Goal: Information Seeking & Learning: Learn about a topic

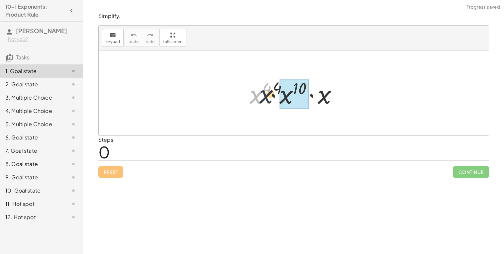
drag, startPoint x: 256, startPoint y: 98, endPoint x: 275, endPoint y: 97, distance: 19.3
click at [275, 97] on div at bounding box center [296, 93] width 100 height 34
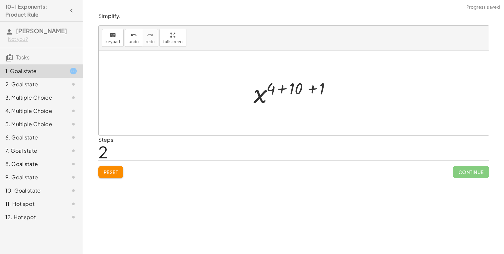
click at [122, 168] on button "Reset" at bounding box center [110, 172] width 25 height 12
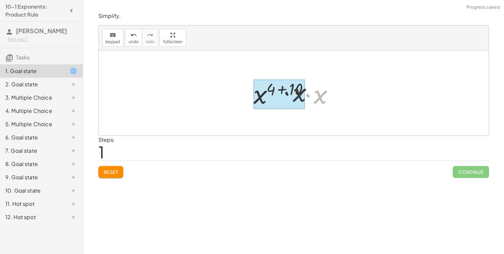
drag, startPoint x: 317, startPoint y: 96, endPoint x: 284, endPoint y: 93, distance: 33.0
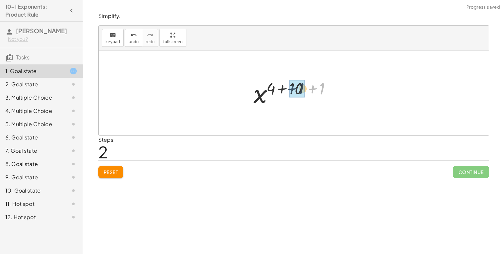
drag, startPoint x: 317, startPoint y: 92, endPoint x: 295, endPoint y: 92, distance: 22.3
drag, startPoint x: 310, startPoint y: 87, endPoint x: 286, endPoint y: 88, distance: 23.9
click at [286, 88] on div at bounding box center [296, 93] width 70 height 33
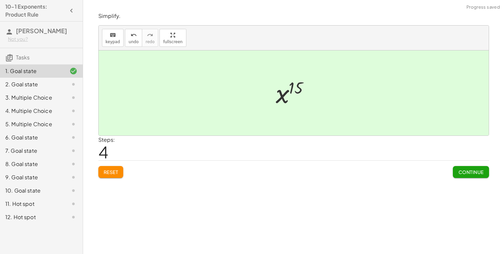
click at [466, 168] on button "Continue" at bounding box center [471, 172] width 36 height 12
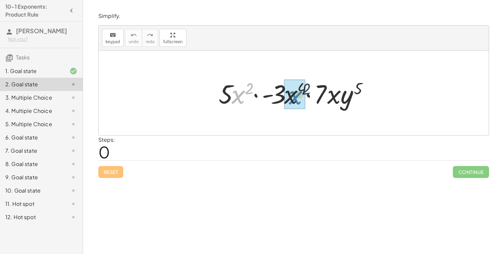
drag, startPoint x: 240, startPoint y: 96, endPoint x: 297, endPoint y: 96, distance: 56.8
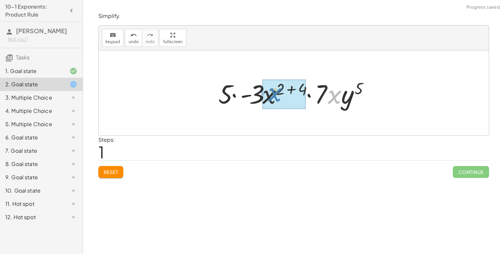
drag, startPoint x: 335, startPoint y: 95, endPoint x: 276, endPoint y: 93, distance: 59.2
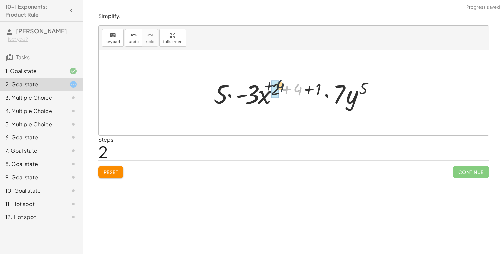
drag, startPoint x: 295, startPoint y: 91, endPoint x: 274, endPoint y: 87, distance: 21.6
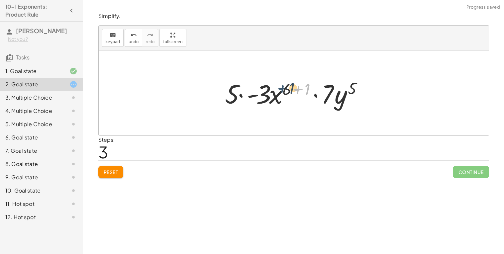
drag, startPoint x: 304, startPoint y: 90, endPoint x: 287, endPoint y: 89, distance: 16.3
click at [287, 89] on div at bounding box center [296, 93] width 149 height 34
drag, startPoint x: 310, startPoint y: 89, endPoint x: 303, endPoint y: 89, distance: 7.6
click at [303, 89] on div at bounding box center [296, 93] width 149 height 34
drag, startPoint x: 303, startPoint y: 89, endPoint x: 281, endPoint y: 89, distance: 21.9
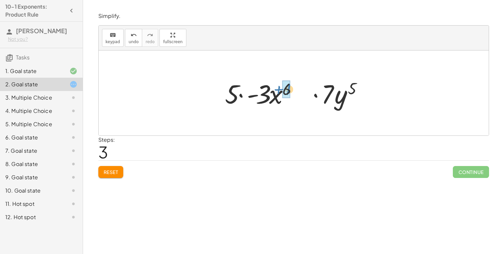
click at [281, 89] on div at bounding box center [296, 93] width 149 height 34
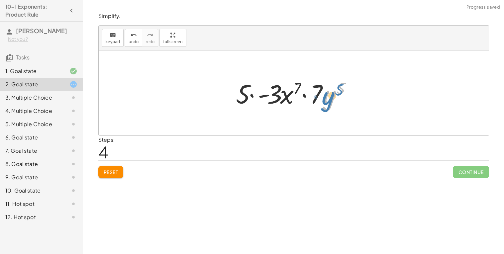
click at [331, 99] on div at bounding box center [296, 93] width 127 height 34
drag, startPoint x: 328, startPoint y: 98, endPoint x: 323, endPoint y: 98, distance: 5.3
click at [323, 98] on div at bounding box center [296, 93] width 127 height 34
drag, startPoint x: 318, startPoint y: 95, endPoint x: 240, endPoint y: 100, distance: 77.2
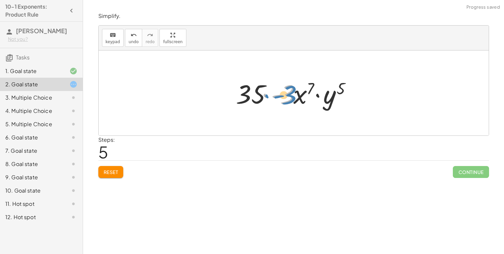
click at [267, 95] on div at bounding box center [296, 93] width 127 height 34
drag, startPoint x: 287, startPoint y: 101, endPoint x: 263, endPoint y: 96, distance: 24.7
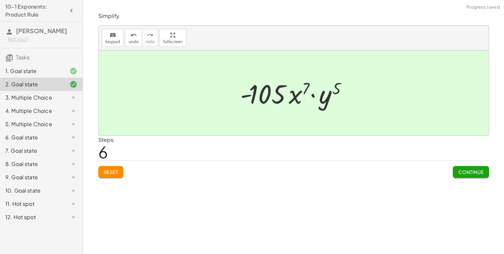
click at [459, 171] on span "Continue" at bounding box center [470, 172] width 25 height 6
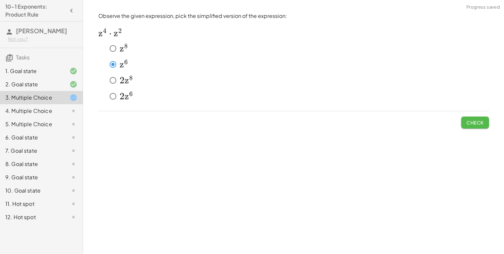
click at [474, 122] on span "Check" at bounding box center [474, 123] width 17 height 6
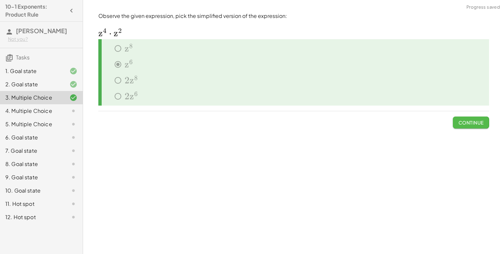
click at [464, 123] on span "Continue" at bounding box center [470, 123] width 25 height 6
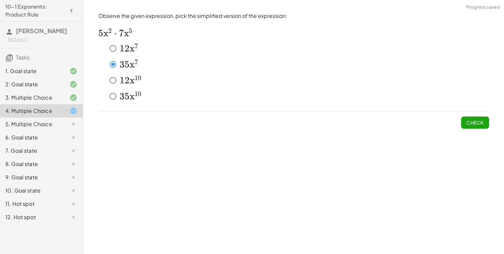
click at [470, 118] on button "Check" at bounding box center [475, 123] width 28 height 12
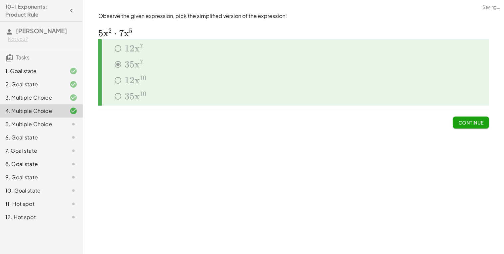
click at [470, 120] on span "Continue" at bounding box center [470, 123] width 25 height 6
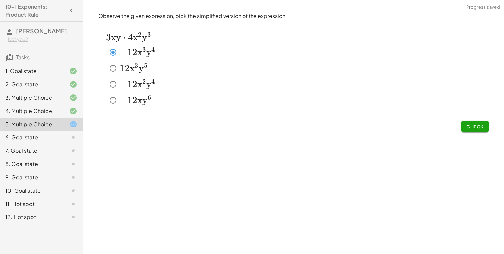
click at [464, 129] on button "Check" at bounding box center [475, 127] width 28 height 12
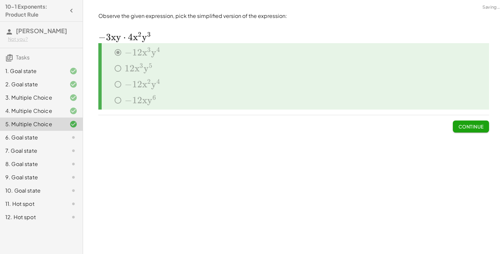
click at [464, 129] on button "Continue" at bounding box center [471, 127] width 36 height 12
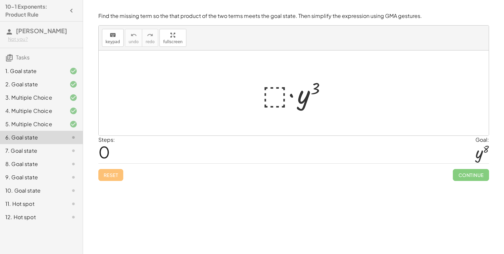
click at [274, 99] on div at bounding box center [296, 93] width 75 height 34
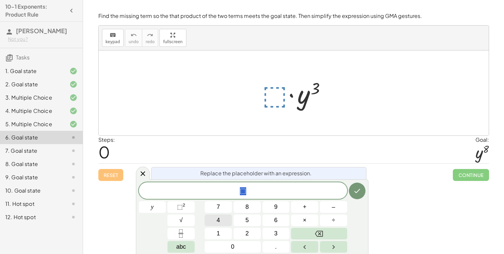
click at [225, 220] on button "4" at bounding box center [218, 221] width 27 height 12
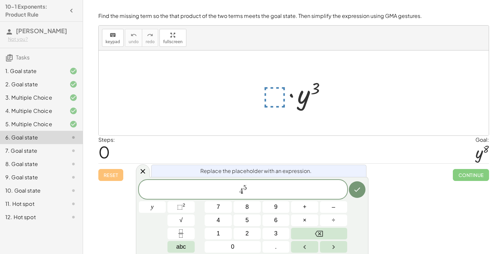
click at [242, 192] on span "4" at bounding box center [241, 191] width 4 height 8
click at [353, 192] on icon "Done" at bounding box center [357, 190] width 8 height 8
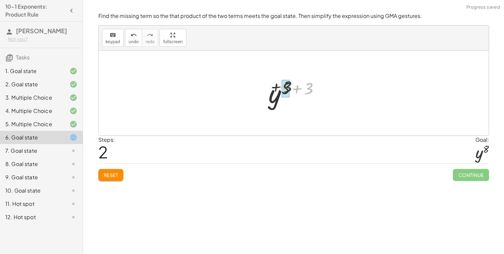
drag, startPoint x: 310, startPoint y: 90, endPoint x: 286, endPoint y: 88, distance: 24.3
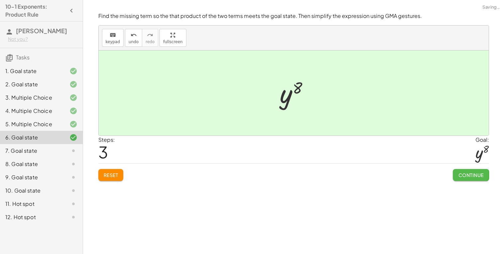
click at [471, 178] on button "Continue" at bounding box center [471, 175] width 36 height 12
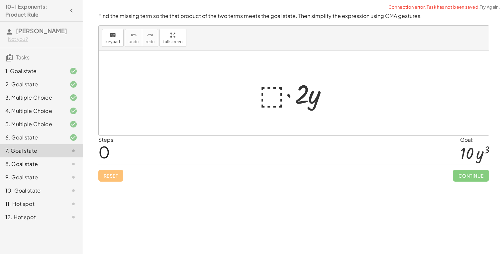
click at [281, 95] on div at bounding box center [296, 93] width 80 height 34
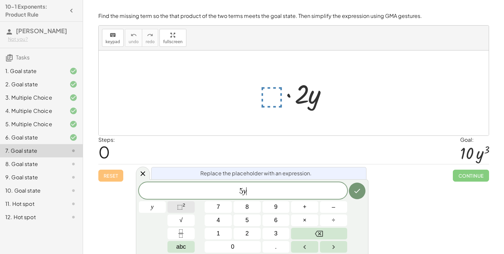
click at [182, 209] on span "⬚" at bounding box center [180, 207] width 6 height 7
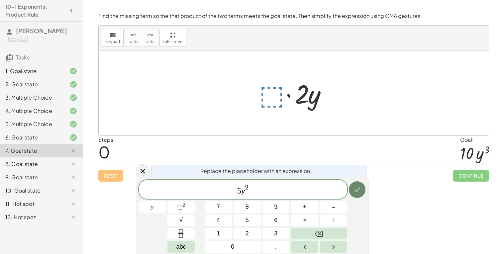
click at [361, 189] on button "Done" at bounding box center [357, 189] width 17 height 17
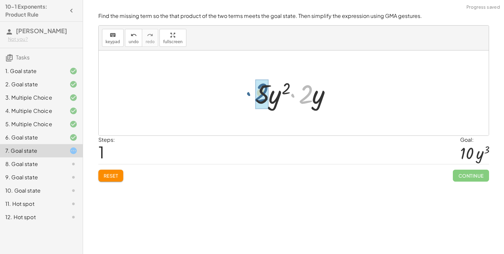
drag, startPoint x: 307, startPoint y: 102, endPoint x: 259, endPoint y: 101, distance: 47.8
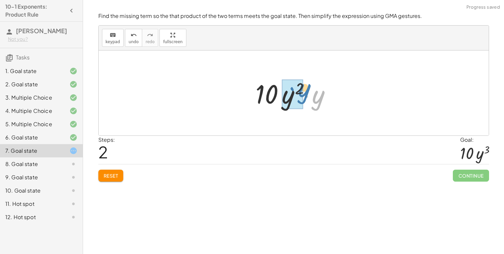
drag, startPoint x: 314, startPoint y: 98, endPoint x: 295, endPoint y: 92, distance: 19.8
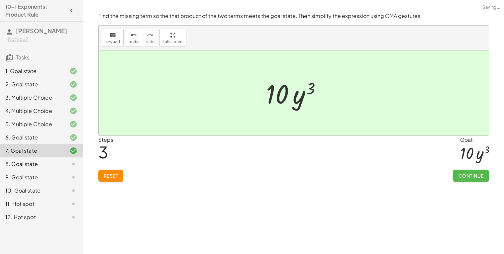
click at [464, 172] on button "Continue" at bounding box center [471, 176] width 36 height 12
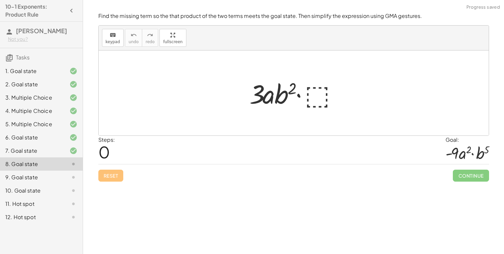
click at [322, 91] on div at bounding box center [296, 93] width 100 height 34
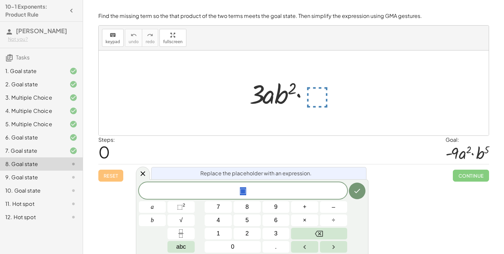
click at [246, 195] on span "⬚" at bounding box center [243, 191] width 208 height 9
click at [358, 192] on icon "Done" at bounding box center [357, 191] width 8 height 8
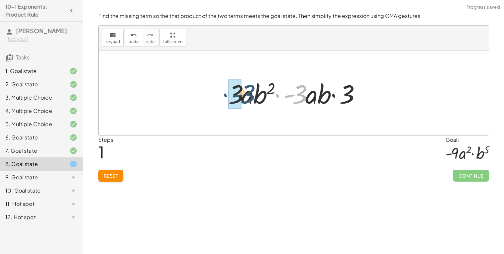
drag, startPoint x: 297, startPoint y: 96, endPoint x: 243, endPoint y: 95, distance: 53.8
click at [243, 95] on div at bounding box center [296, 93] width 143 height 34
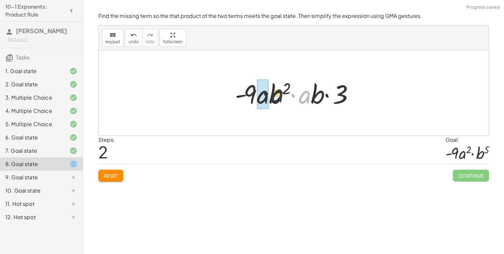
drag, startPoint x: 303, startPoint y: 96, endPoint x: 324, endPoint y: 93, distance: 20.5
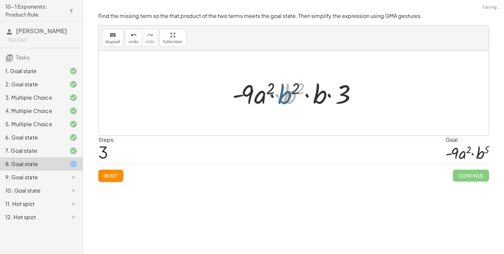
drag, startPoint x: 294, startPoint y: 94, endPoint x: 290, endPoint y: 94, distance: 4.3
click at [290, 94] on div at bounding box center [296, 93] width 135 height 34
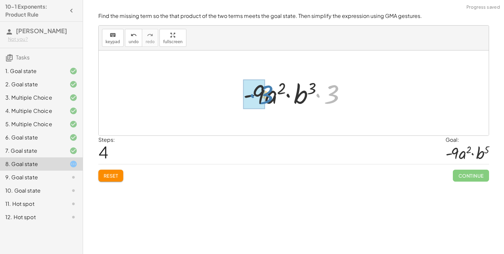
drag, startPoint x: 331, startPoint y: 95, endPoint x: 334, endPoint y: 97, distance: 3.9
click at [334, 97] on div at bounding box center [296, 93] width 112 height 34
click at [112, 175] on span "Reset" at bounding box center [111, 176] width 15 height 6
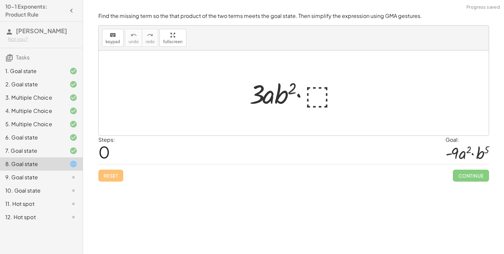
click at [312, 92] on div at bounding box center [296, 93] width 100 height 34
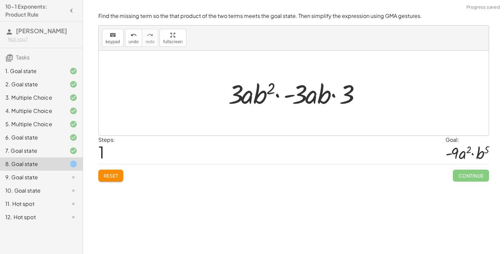
click at [117, 176] on span "Reset" at bounding box center [111, 176] width 15 height 6
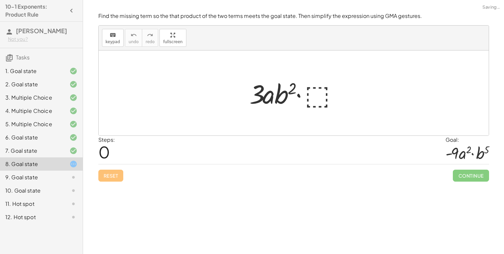
click at [320, 91] on div at bounding box center [296, 93] width 100 height 34
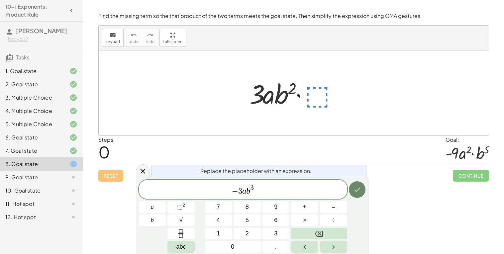
click at [356, 186] on icon "Done" at bounding box center [357, 190] width 8 height 8
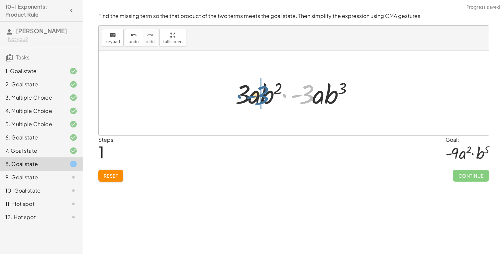
drag, startPoint x: 306, startPoint y: 95, endPoint x: 253, endPoint y: 95, distance: 52.2
click at [253, 95] on div at bounding box center [296, 93] width 129 height 34
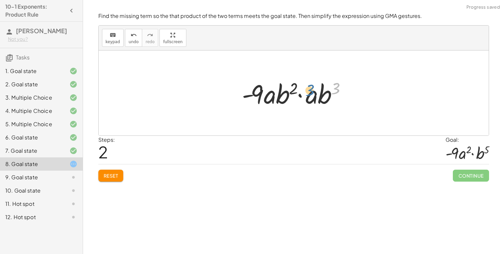
drag, startPoint x: 336, startPoint y: 89, endPoint x: 323, endPoint y: 92, distance: 13.0
click at [323, 92] on div at bounding box center [295, 93] width 115 height 34
drag, startPoint x: 323, startPoint y: 97, endPoint x: 283, endPoint y: 95, distance: 40.3
drag, startPoint x: 312, startPoint y: 87, endPoint x: 294, endPoint y: 88, distance: 17.6
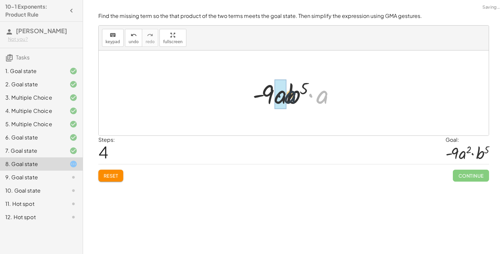
drag, startPoint x: 322, startPoint y: 96, endPoint x: 283, endPoint y: 96, distance: 39.5
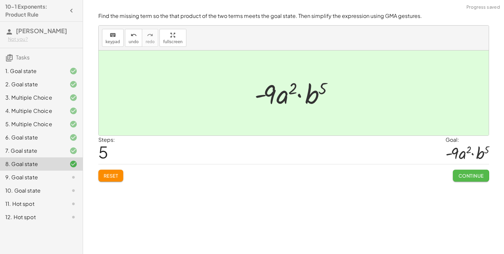
click at [459, 175] on span "Continue" at bounding box center [470, 176] width 25 height 6
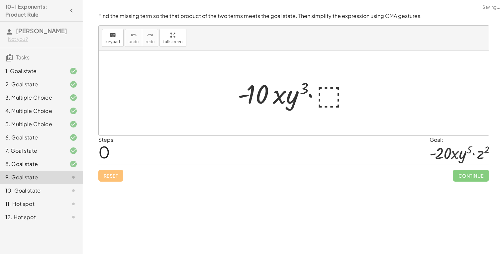
click at [326, 98] on div at bounding box center [296, 93] width 124 height 34
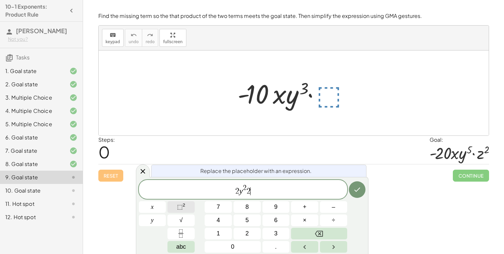
click at [184, 207] on sup "2" at bounding box center [184, 205] width 3 height 5
click at [355, 190] on icon "Done" at bounding box center [357, 190] width 6 height 4
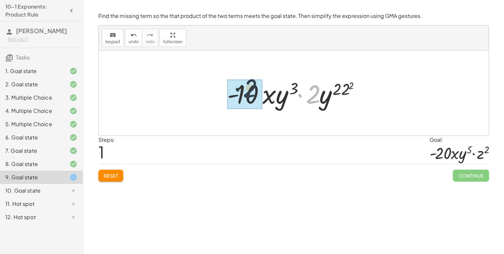
drag, startPoint x: 308, startPoint y: 96, endPoint x: 240, endPoint y: 91, distance: 68.0
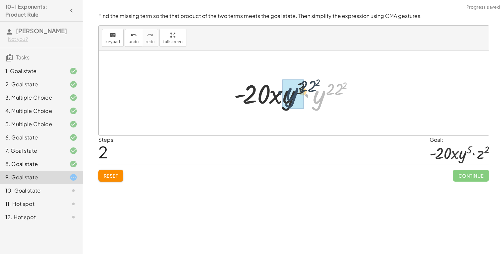
drag, startPoint x: 316, startPoint y: 98, endPoint x: 288, endPoint y: 95, distance: 27.7
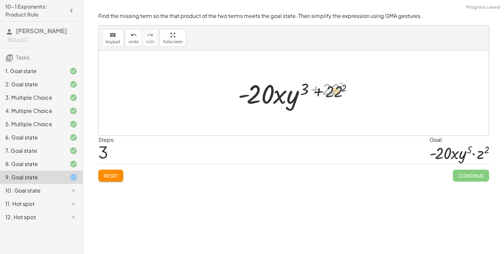
drag, startPoint x: 332, startPoint y: 88, endPoint x: 347, endPoint y: 101, distance: 19.6
click at [347, 101] on div at bounding box center [296, 93] width 123 height 34
click at [123, 178] on button "Reset" at bounding box center [110, 176] width 25 height 12
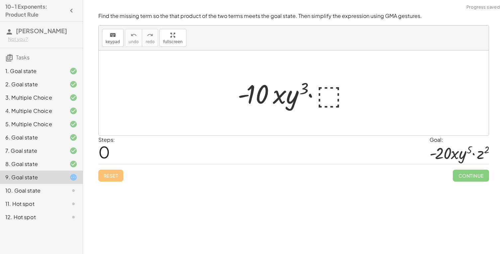
click at [329, 100] on div at bounding box center [296, 93] width 124 height 34
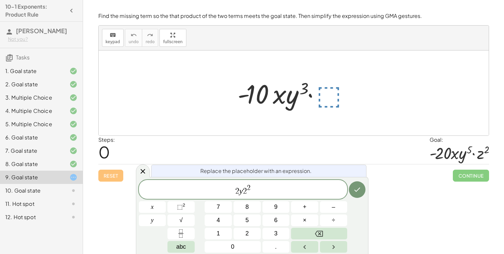
click at [243, 189] on span "2" at bounding box center [245, 191] width 4 height 8
click at [363, 191] on button "Done" at bounding box center [357, 189] width 17 height 17
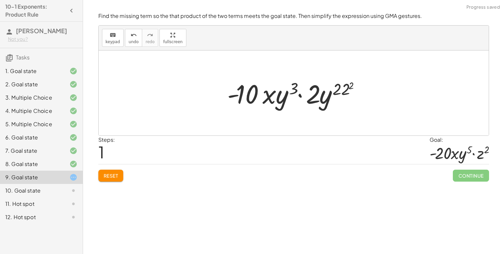
click at [112, 179] on button "Reset" at bounding box center [110, 176] width 25 height 12
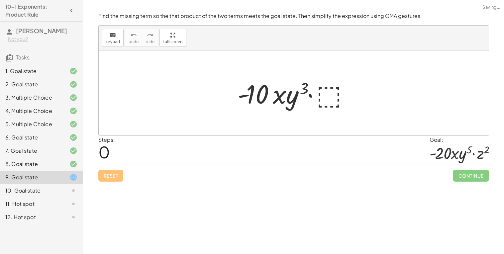
click at [331, 91] on div at bounding box center [296, 93] width 124 height 34
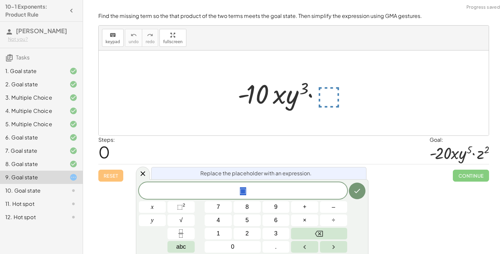
click at [262, 185] on div "⬚" at bounding box center [243, 190] width 208 height 17
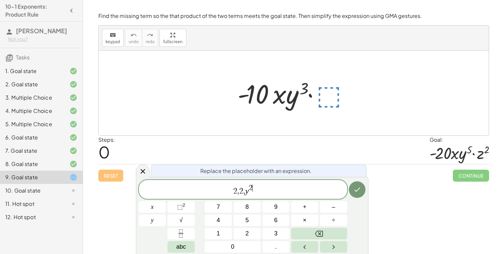
click at [248, 189] on span "2 , 2 , y 2 ​" at bounding box center [243, 190] width 208 height 12
click at [241, 190] on span "2" at bounding box center [241, 191] width 4 height 8
click at [349, 189] on button "Done" at bounding box center [357, 189] width 17 height 17
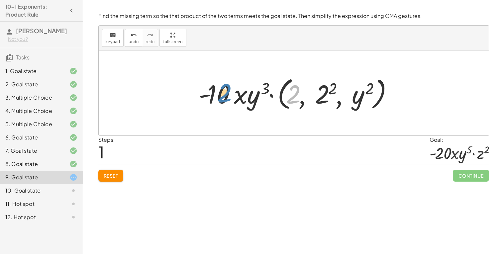
drag, startPoint x: 295, startPoint y: 98, endPoint x: 219, endPoint y: 96, distance: 76.1
click at [219, 96] on div at bounding box center [296, 93] width 202 height 38
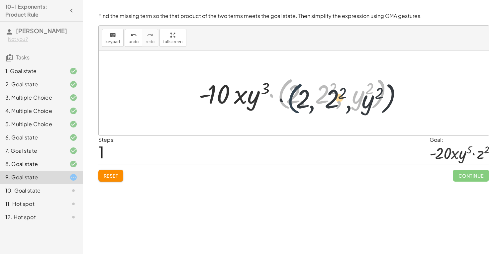
drag, startPoint x: 279, startPoint y: 95, endPoint x: 290, endPoint y: 100, distance: 12.6
click at [290, 100] on div at bounding box center [296, 93] width 202 height 38
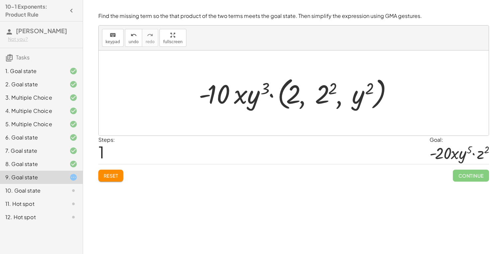
click at [145, 162] on div "Steps: 1 Goal: · - 20 · x · y 5 · z 2" at bounding box center [293, 150] width 391 height 29
click at [117, 174] on span "Reset" at bounding box center [111, 176] width 15 height 6
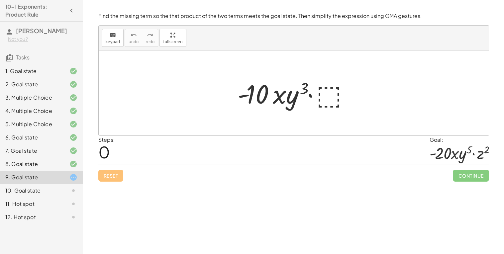
click at [322, 91] on div at bounding box center [296, 93] width 124 height 34
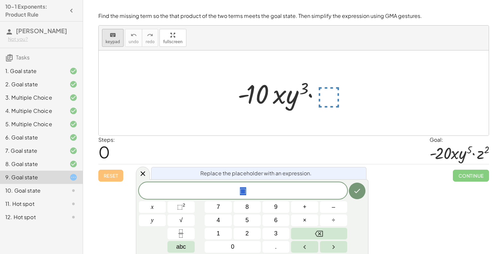
click at [107, 36] on div "keyboard" at bounding box center [113, 35] width 15 height 8
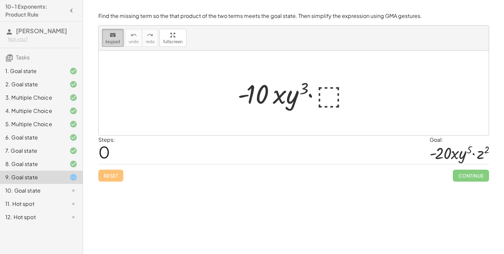
click at [113, 40] on span "keypad" at bounding box center [113, 42] width 15 height 5
click at [167, 69] on div "keyboard keypad undo undo redo redo fullscreen · - 10 · x · y 3 · ⬚ ×" at bounding box center [294, 81] width 390 height 110
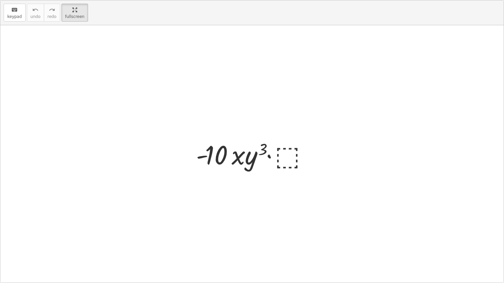
click at [269, 128] on div at bounding box center [251, 153] width 503 height 257
click at [70, 0] on html "10-1 Exponents: Product Rule Agustin Contreras Not you? Tasks 1. Goal state 2. …" at bounding box center [252, 141] width 504 height 283
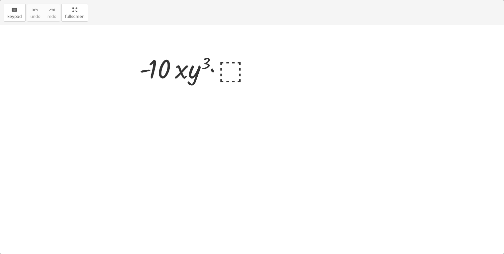
click at [259, 78] on div at bounding box center [198, 68] width 124 height 34
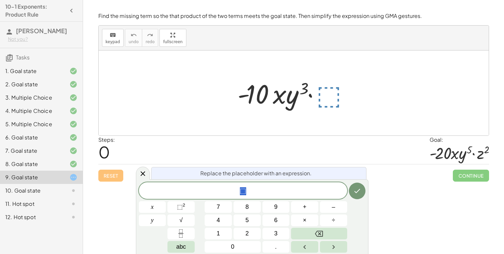
click at [262, 196] on span "⬚" at bounding box center [243, 191] width 208 height 9
click at [274, 189] on span "​" at bounding box center [243, 191] width 208 height 9
click at [336, 245] on icon "Right arrow" at bounding box center [334, 247] width 8 height 8
click at [176, 203] on button "⬚ 2" at bounding box center [180, 207] width 27 height 12
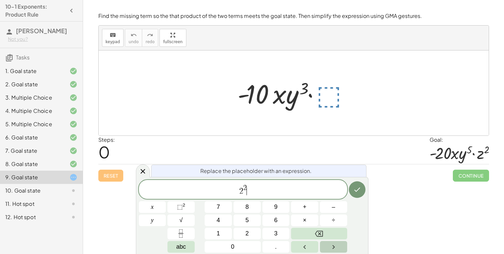
click at [339, 249] on button "Right arrow" at bounding box center [333, 247] width 27 height 12
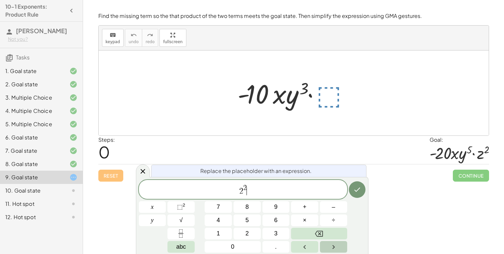
click at [339, 249] on button "Right arrow" at bounding box center [333, 247] width 27 height 12
click at [353, 192] on icon "Done" at bounding box center [357, 190] width 8 height 8
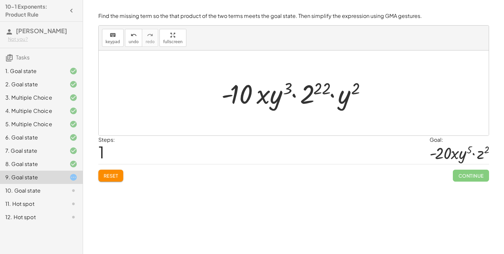
click at [107, 173] on span "Reset" at bounding box center [111, 176] width 15 height 6
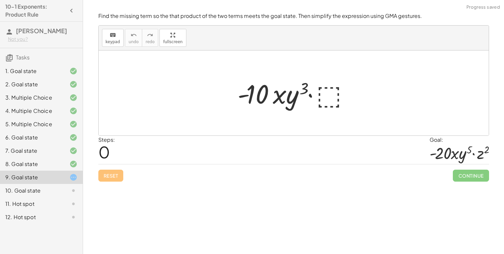
click at [327, 87] on div at bounding box center [296, 93] width 124 height 34
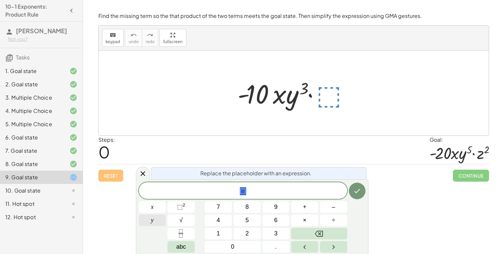
click at [163, 219] on button "y" at bounding box center [152, 221] width 27 height 12
click at [187, 207] on button "⬚ 2" at bounding box center [180, 207] width 27 height 12
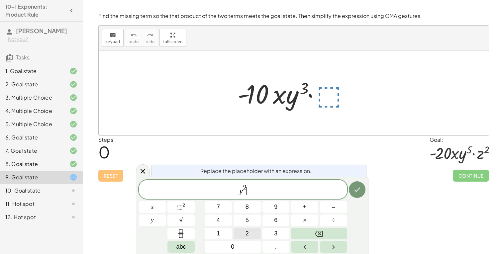
click at [249, 232] on button "2" at bounding box center [247, 234] width 27 height 12
click at [192, 210] on button "⬚ 2" at bounding box center [180, 207] width 27 height 12
click at [249, 234] on button "2" at bounding box center [247, 234] width 27 height 12
click at [355, 188] on icon "Done" at bounding box center [357, 190] width 8 height 8
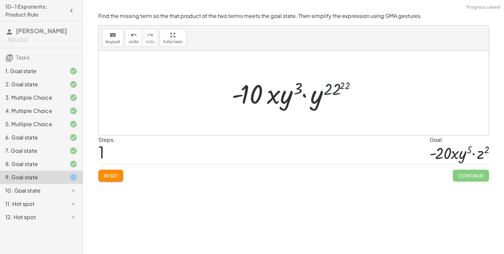
drag, startPoint x: 338, startPoint y: 89, endPoint x: 340, endPoint y: 95, distance: 6.3
click at [340, 95] on div at bounding box center [296, 93] width 136 height 34
click at [111, 180] on button "Reset" at bounding box center [110, 176] width 25 height 12
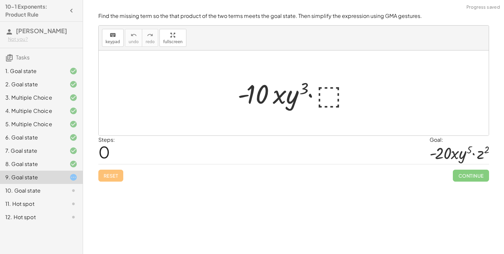
click at [71, 211] on div "10. Goal state" at bounding box center [41, 217] width 83 height 13
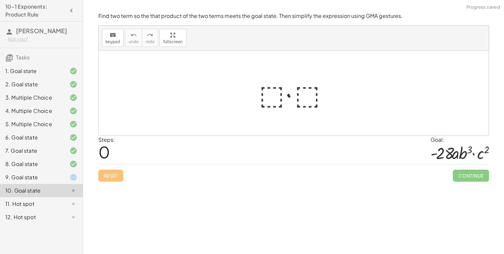
click at [275, 92] on div at bounding box center [296, 93] width 80 height 34
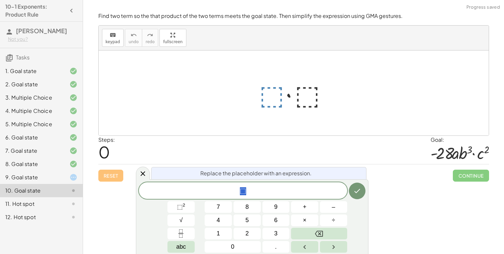
click at [47, 179] on div "9. Goal state" at bounding box center [31, 177] width 53 height 8
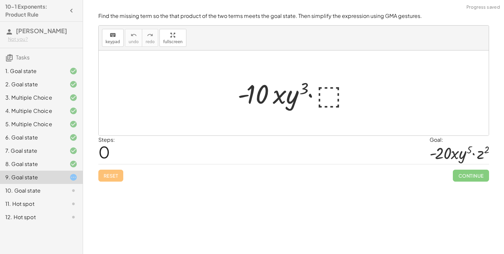
click at [331, 88] on div at bounding box center [296, 93] width 124 height 34
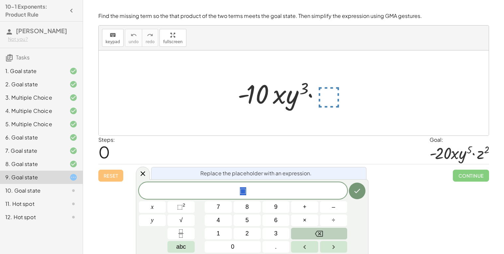
click at [327, 234] on button "Backspace" at bounding box center [319, 234] width 56 height 12
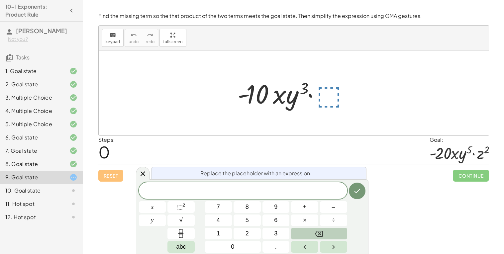
click at [327, 234] on button "Backspace" at bounding box center [319, 234] width 56 height 12
click at [255, 235] on button "2" at bounding box center [247, 234] width 27 height 12
click at [311, 224] on button "×" at bounding box center [304, 221] width 27 height 12
click at [334, 234] on button "Backspace" at bounding box center [319, 234] width 56 height 12
click at [249, 175] on span "Replace the placeholder with an expression." at bounding box center [255, 173] width 111 height 8
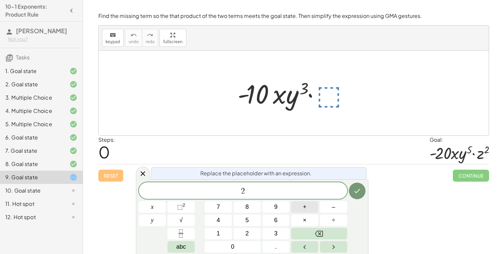
click at [304, 209] on span "+" at bounding box center [305, 207] width 4 height 9
click at [323, 234] on button "Backspace" at bounding box center [319, 234] width 56 height 12
click at [319, 219] on div "2 ​ x y 7 8 9 + – 4 5 6 × ÷ ⬚ 2 √ abc 1 2 3 0 ." at bounding box center [252, 217] width 227 height 70
click at [306, 218] on button "×" at bounding box center [304, 221] width 27 height 12
click at [156, 221] on button "y" at bounding box center [152, 221] width 27 height 12
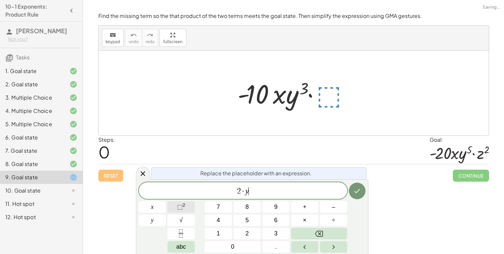
click at [191, 206] on button "⬚ 2" at bounding box center [180, 207] width 27 height 12
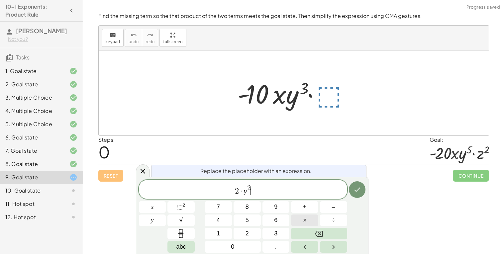
click at [295, 217] on button "×" at bounding box center [304, 221] width 27 height 12
click at [246, 230] on span "2" at bounding box center [246, 233] width 3 height 9
click at [190, 205] on button "⬚ 2" at bounding box center [180, 207] width 27 height 12
click at [362, 185] on button "Done" at bounding box center [357, 189] width 17 height 17
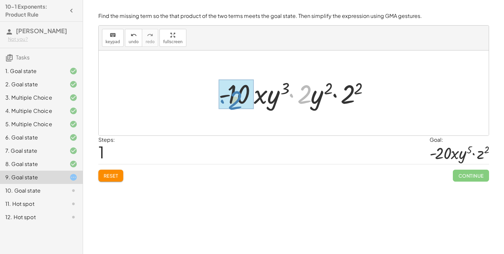
drag, startPoint x: 306, startPoint y: 96, endPoint x: 237, endPoint y: 102, distance: 69.0
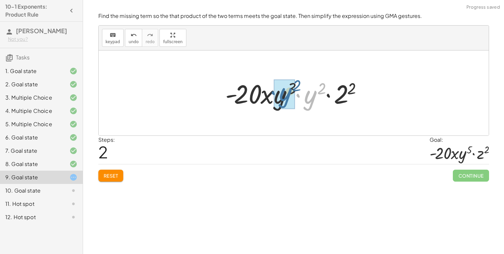
drag, startPoint x: 314, startPoint y: 97, endPoint x: 287, endPoint y: 94, distance: 26.4
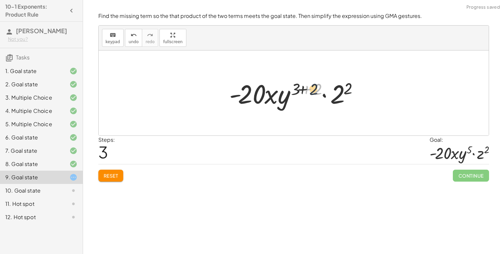
drag, startPoint x: 318, startPoint y: 89, endPoint x: 301, endPoint y: 88, distance: 17.3
click at [301, 88] on div at bounding box center [296, 93] width 141 height 34
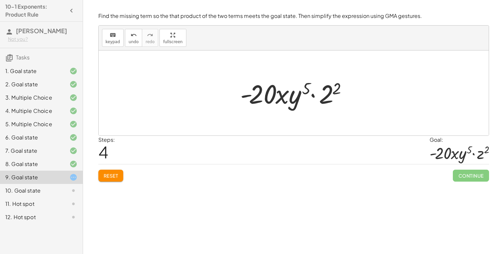
click at [471, 175] on span "Continue" at bounding box center [471, 176] width 36 height 12
click at [105, 177] on span "Reset" at bounding box center [111, 176] width 15 height 6
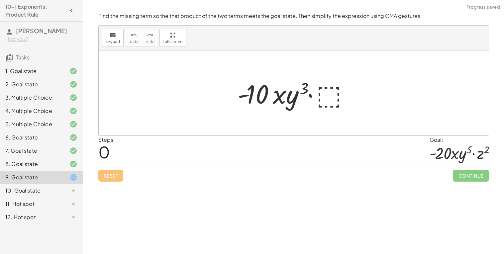
click at [327, 95] on div at bounding box center [296, 93] width 124 height 34
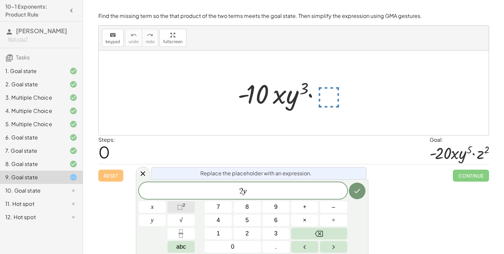
click at [186, 209] on button "⬚ 2" at bounding box center [180, 207] width 27 height 12
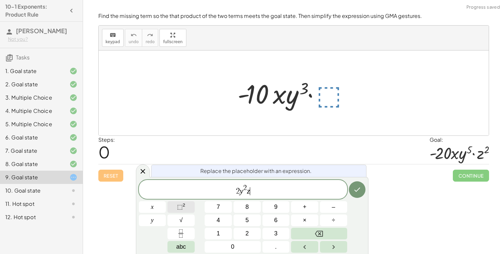
click at [175, 207] on button "⬚ 2" at bounding box center [180, 207] width 27 height 12
click at [357, 187] on icon "Done" at bounding box center [357, 190] width 8 height 8
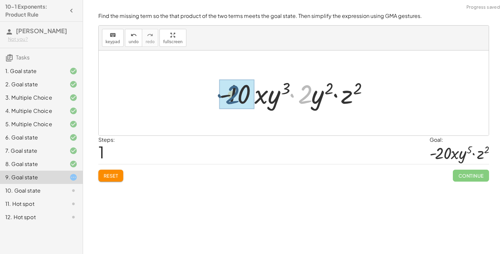
drag, startPoint x: 306, startPoint y: 98, endPoint x: 234, endPoint y: 100, distance: 72.8
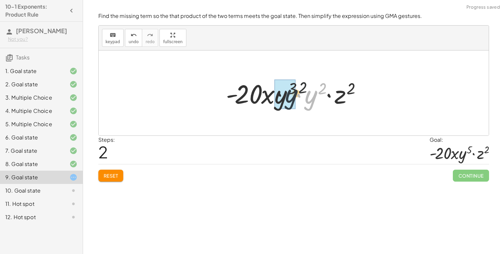
drag, startPoint x: 307, startPoint y: 97, endPoint x: 284, endPoint y: 96, distance: 23.3
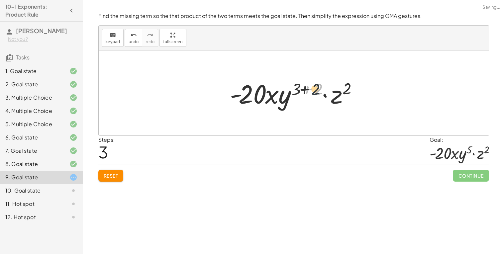
drag, startPoint x: 319, startPoint y: 87, endPoint x: 303, endPoint y: 88, distance: 15.6
click at [303, 88] on div at bounding box center [296, 93] width 139 height 34
drag, startPoint x: 318, startPoint y: 89, endPoint x: 299, endPoint y: 87, distance: 19.3
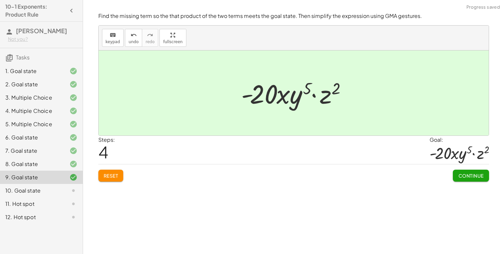
click at [462, 174] on span "Continue" at bounding box center [470, 176] width 25 height 6
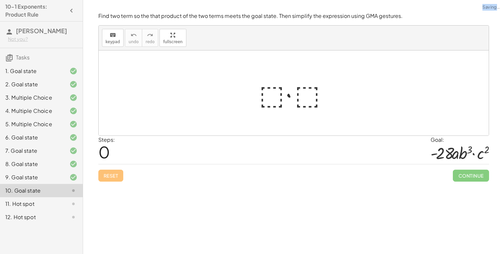
drag, startPoint x: 462, startPoint y: 174, endPoint x: 247, endPoint y: 203, distance: 216.1
click at [247, 203] on div "Simplify. keyboard keypad undo undo redo redo fullscreen · x 4 · x 10 · x · x (…" at bounding box center [293, 127] width 421 height 254
click at [265, 105] on div at bounding box center [296, 93] width 80 height 34
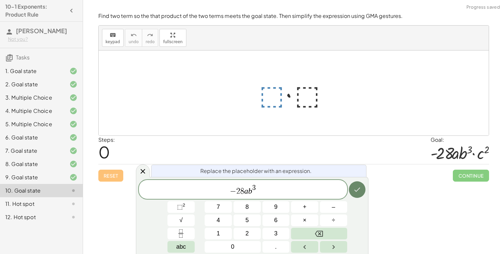
click at [361, 190] on button "Done" at bounding box center [357, 189] width 17 height 17
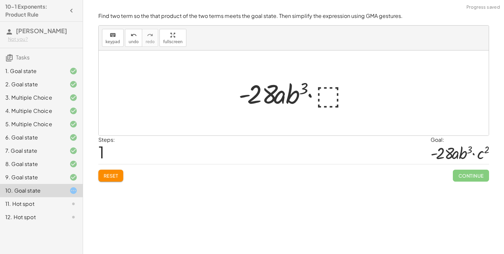
click at [317, 91] on div at bounding box center [296, 93] width 122 height 34
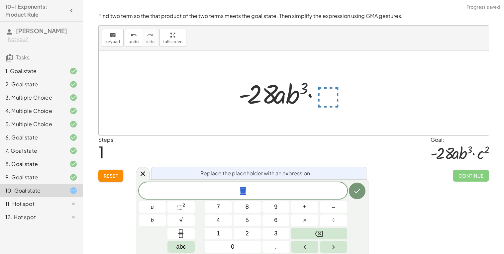
click at [326, 93] on div at bounding box center [296, 93] width 122 height 34
click at [177, 212] on button "⬚ 2" at bounding box center [180, 207] width 27 height 12
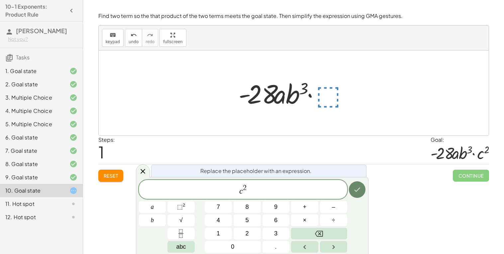
click at [356, 192] on icon "Done" at bounding box center [357, 190] width 8 height 8
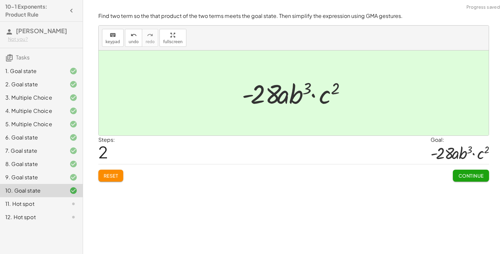
click at [481, 175] on span "Continue" at bounding box center [470, 176] width 25 height 6
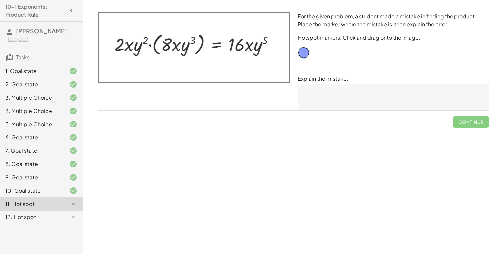
click at [253, 40] on img at bounding box center [193, 47] width 191 height 70
drag, startPoint x: 305, startPoint y: 53, endPoint x: 254, endPoint y: 41, distance: 52.4
click at [318, 89] on textarea at bounding box center [393, 97] width 191 height 27
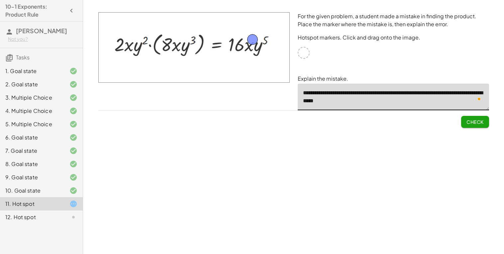
type textarea "**********"
click at [463, 117] on button "Check" at bounding box center [475, 122] width 28 height 12
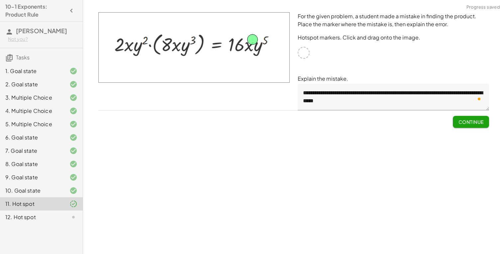
click at [463, 121] on span "Continue" at bounding box center [470, 122] width 25 height 6
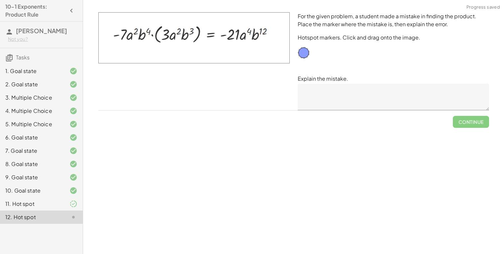
click at [83, 204] on div "Simplify. keyboard keypad undo undo redo redo fullscreen · x 4 · x 10 · x · x (…" at bounding box center [293, 127] width 421 height 254
click at [77, 203] on icon at bounding box center [73, 204] width 8 height 8
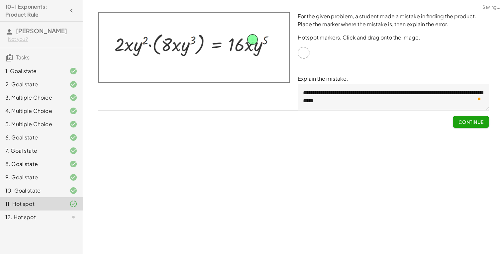
click at [0, 0] on div "**********" at bounding box center [0, 0] width 0 height 0
click at [471, 123] on span "Continue" at bounding box center [470, 122] width 25 height 6
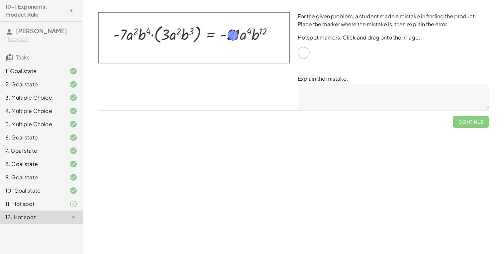
drag, startPoint x: 302, startPoint y: 52, endPoint x: 231, endPoint y: 35, distance: 73.2
drag, startPoint x: 235, startPoint y: 35, endPoint x: 305, endPoint y: 52, distance: 72.6
click at [305, 52] on div at bounding box center [304, 53] width 12 height 12
click at [299, 51] on div at bounding box center [304, 53] width 12 height 12
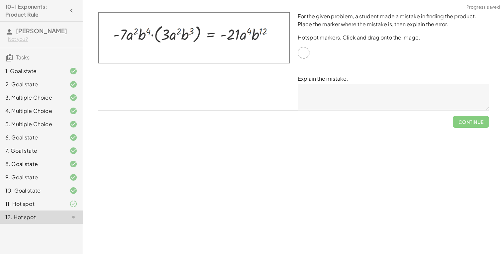
click at [299, 51] on div at bounding box center [304, 53] width 12 height 12
click at [349, 85] on textarea at bounding box center [393, 97] width 191 height 27
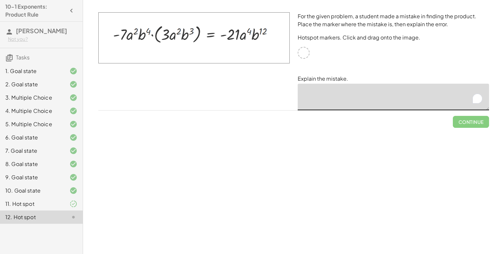
click at [304, 47] on div at bounding box center [304, 53] width 12 height 12
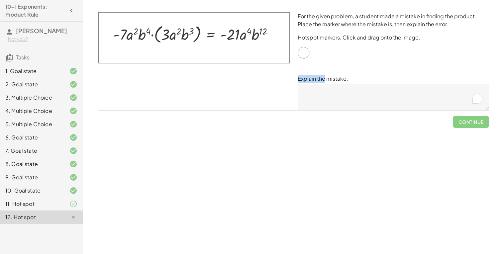
drag, startPoint x: 304, startPoint y: 48, endPoint x: 318, endPoint y: 59, distance: 17.3
click at [318, 59] on div "For the given problem, a student made a mistake in finding the product. Place t…" at bounding box center [393, 61] width 199 height 106
click at [264, 119] on div "Continue" at bounding box center [293, 119] width 391 height 17
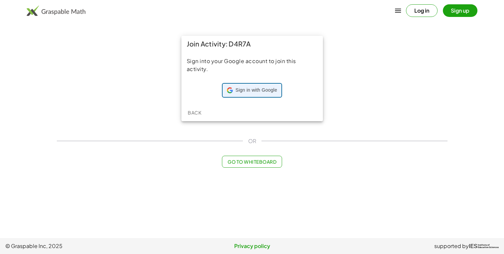
click at [246, 97] on div "Sign in with Google Sign in with Google. Opens in new tab" at bounding box center [252, 90] width 59 height 13
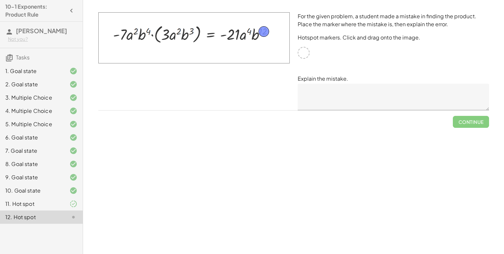
drag, startPoint x: 302, startPoint y: 53, endPoint x: 262, endPoint y: 32, distance: 44.7
click at [333, 78] on p "Explain the mistake." at bounding box center [393, 79] width 191 height 8
click at [327, 84] on textarea at bounding box center [393, 97] width 191 height 27
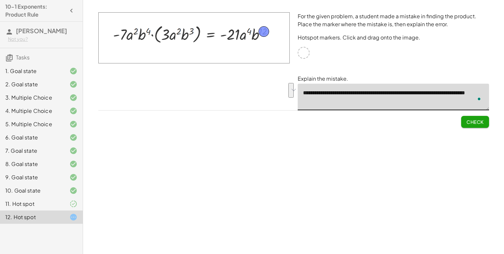
drag, startPoint x: 367, startPoint y: 106, endPoint x: 304, endPoint y: 94, distance: 64.2
click at [304, 94] on textarea "**********" at bounding box center [393, 97] width 191 height 27
type textarea "**********"
click at [473, 122] on span "Check" at bounding box center [474, 122] width 17 height 6
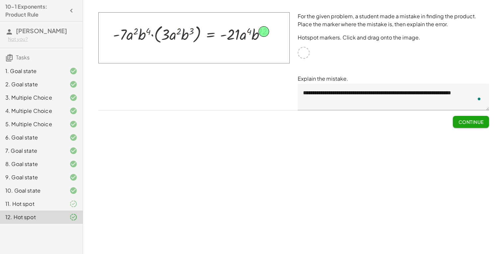
click at [475, 122] on span "Continue" at bounding box center [470, 122] width 25 height 6
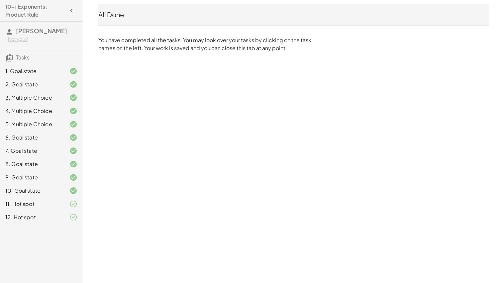
click at [38, 201] on div "11. Hot spot" at bounding box center [31, 204] width 53 height 8
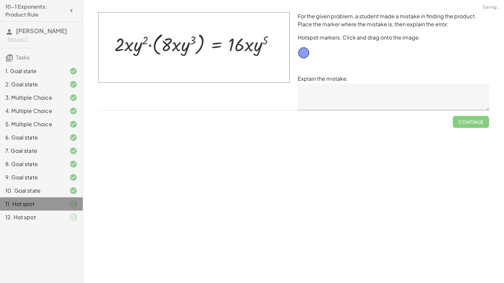
click at [38, 201] on div "11. Hot spot" at bounding box center [31, 204] width 53 height 8
click at [325, 88] on textarea at bounding box center [393, 97] width 191 height 27
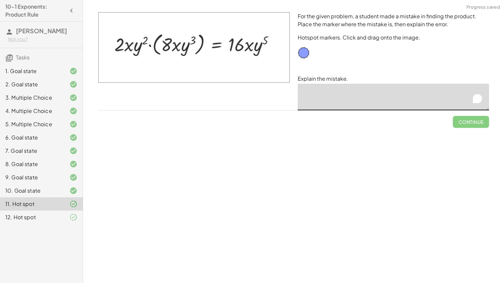
click at [318, 114] on div "Continue" at bounding box center [293, 119] width 391 height 17
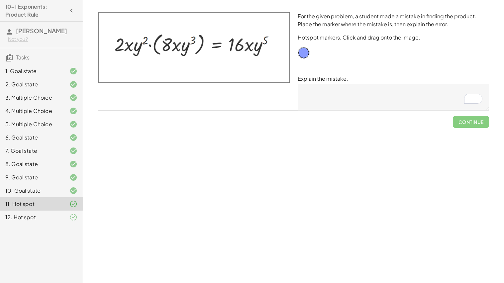
click at [70, 217] on icon at bounding box center [73, 217] width 8 height 8
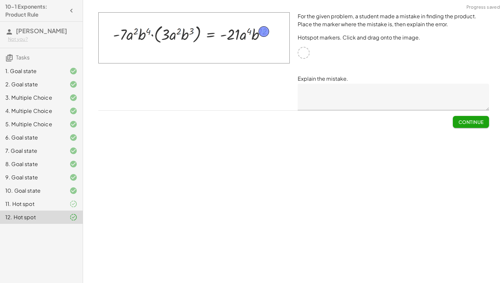
click at [67, 230] on div "10-1 Exponents: Product Rule Agustin Contreras Not you? Tasks 1. Goal state 2. …" at bounding box center [41, 141] width 83 height 283
click at [469, 120] on span "Continue" at bounding box center [470, 122] width 25 height 6
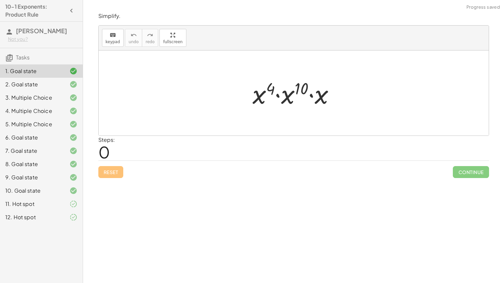
click at [464, 170] on span "Continue" at bounding box center [471, 172] width 36 height 12
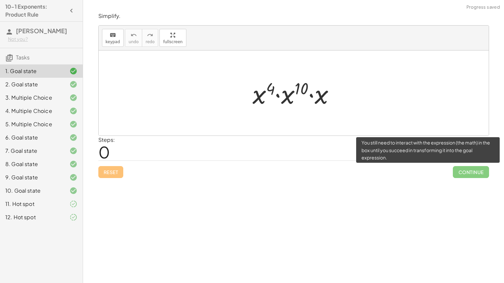
click at [365, 207] on div "Simplify. keyboard keypad undo undo redo redo fullscreen · x 4 · x 10 · x × Ste…" at bounding box center [293, 141] width 421 height 283
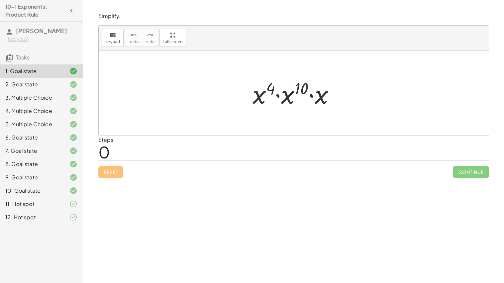
click at [44, 55] on h3 "Tasks" at bounding box center [41, 55] width 83 height 14
click at [73, 13] on icon "button" at bounding box center [71, 11] width 8 height 8
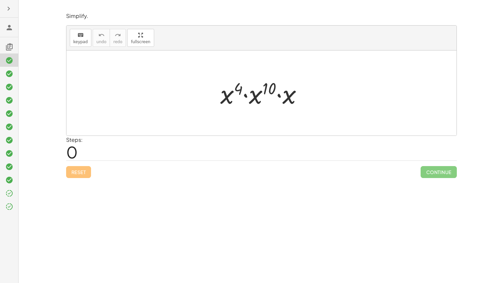
click at [3, 3] on div at bounding box center [10, 9] width 15 height 12
click at [11, 8] on icon "button" at bounding box center [9, 9] width 8 height 8
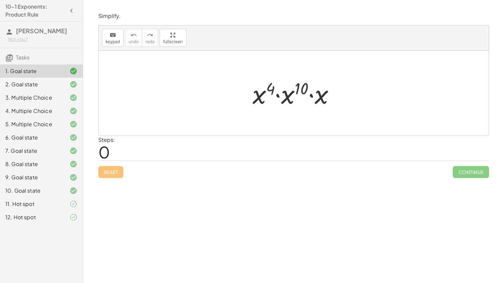
click at [71, 220] on icon at bounding box center [73, 217] width 8 height 8
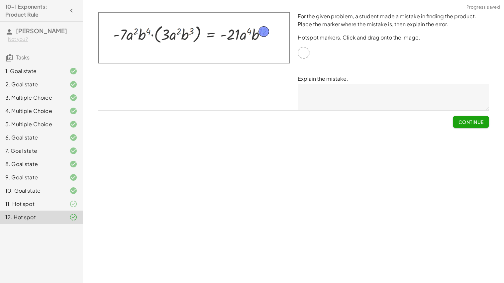
click at [179, 193] on div "Simplify. keyboard keypad undo undo redo redo fullscreen · x 4 · x 10 · x × Ste…" at bounding box center [293, 141] width 421 height 283
click at [453, 117] on button "Continue" at bounding box center [471, 122] width 36 height 12
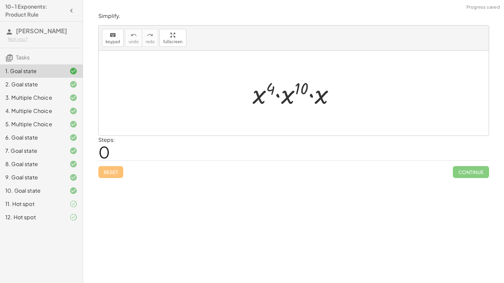
click at [47, 213] on div "12. Hot spot" at bounding box center [31, 217] width 53 height 8
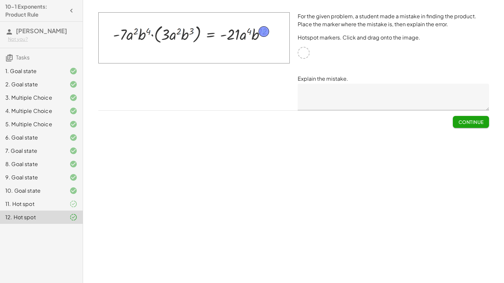
click at [65, 193] on div at bounding box center [68, 191] width 19 height 8
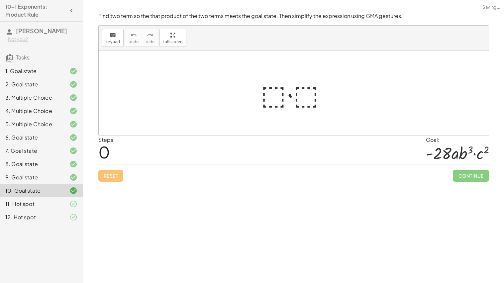
click at [61, 199] on div "11. Hot spot" at bounding box center [41, 203] width 83 height 13
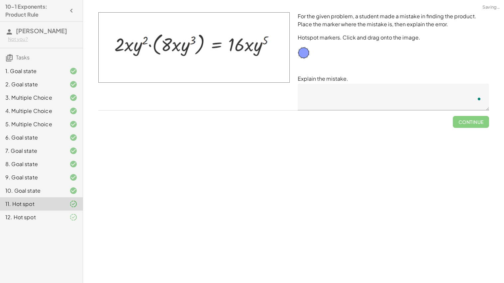
click at [73, 211] on div "10. Goal state" at bounding box center [41, 217] width 83 height 13
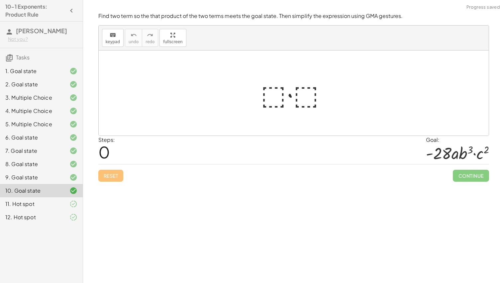
click at [66, 201] on div at bounding box center [68, 204] width 19 height 8
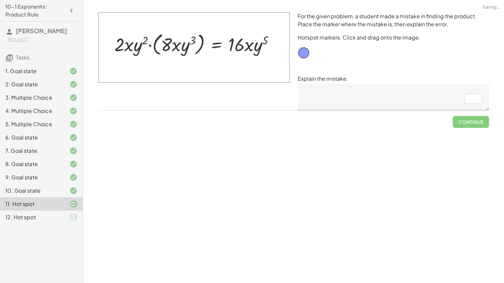
click at [58, 52] on h3 "Tasks" at bounding box center [41, 55] width 83 height 14
